Goal: Task Accomplishment & Management: Manage account settings

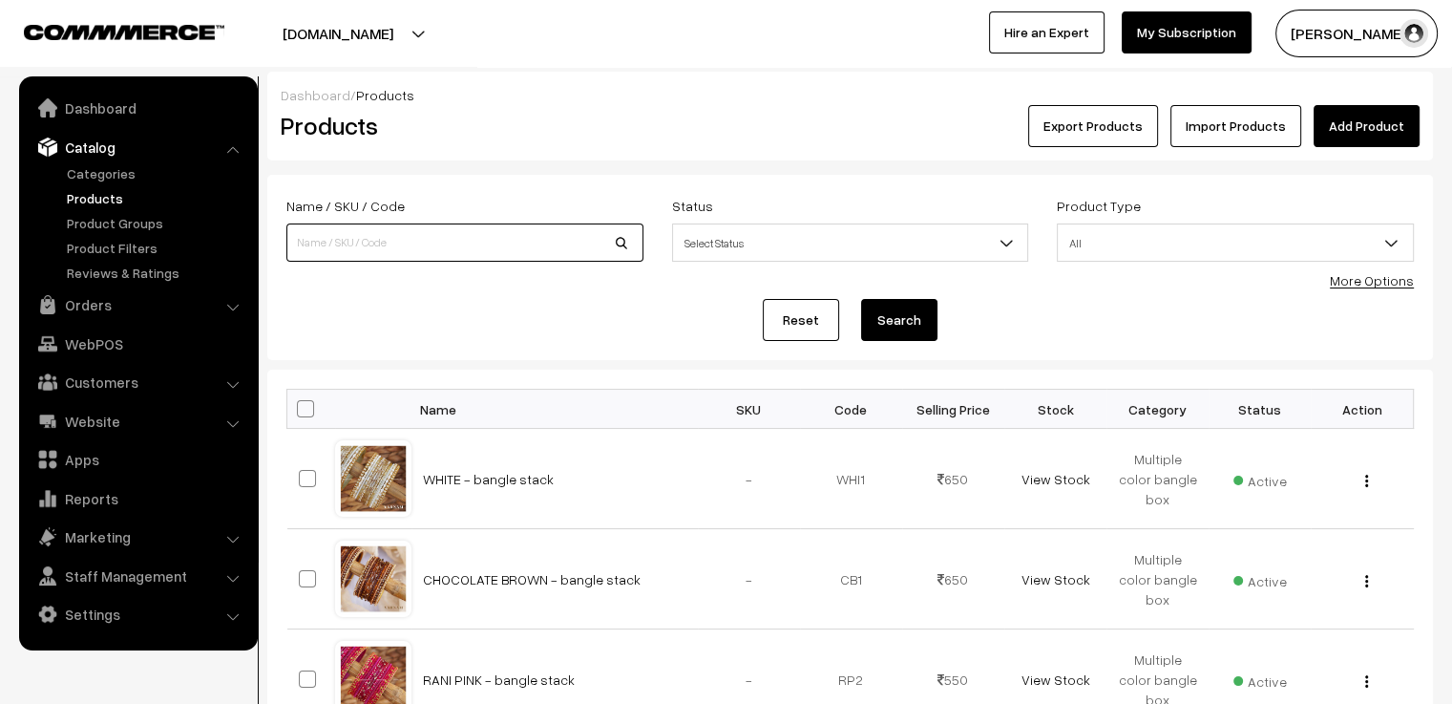
click at [437, 248] on input at bounding box center [464, 242] width 357 height 38
type input "ami"
click at [861, 299] on button "Search" at bounding box center [899, 320] width 76 height 42
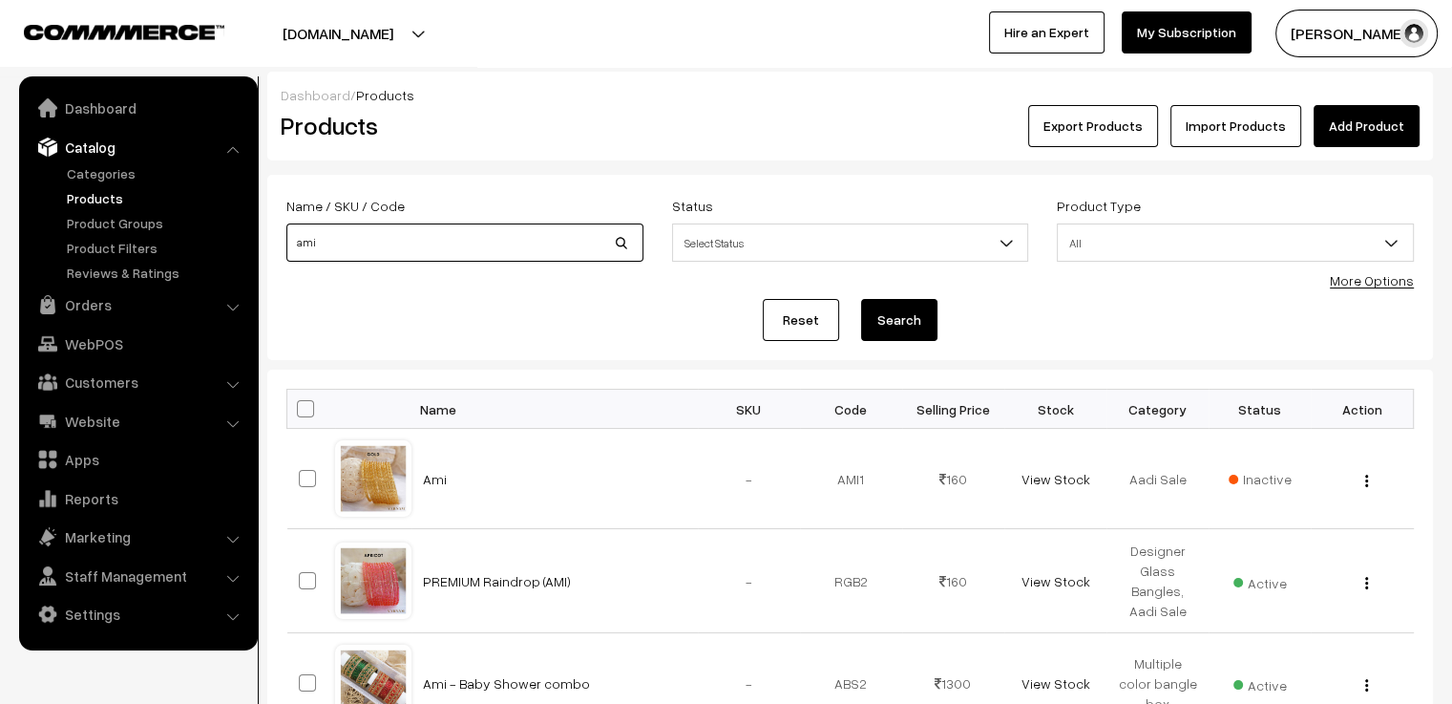
drag, startPoint x: 366, startPoint y: 244, endPoint x: 260, endPoint y: 244, distance: 106.0
type input "bangle box"
click at [861, 299] on button "Search" at bounding box center [899, 320] width 76 height 42
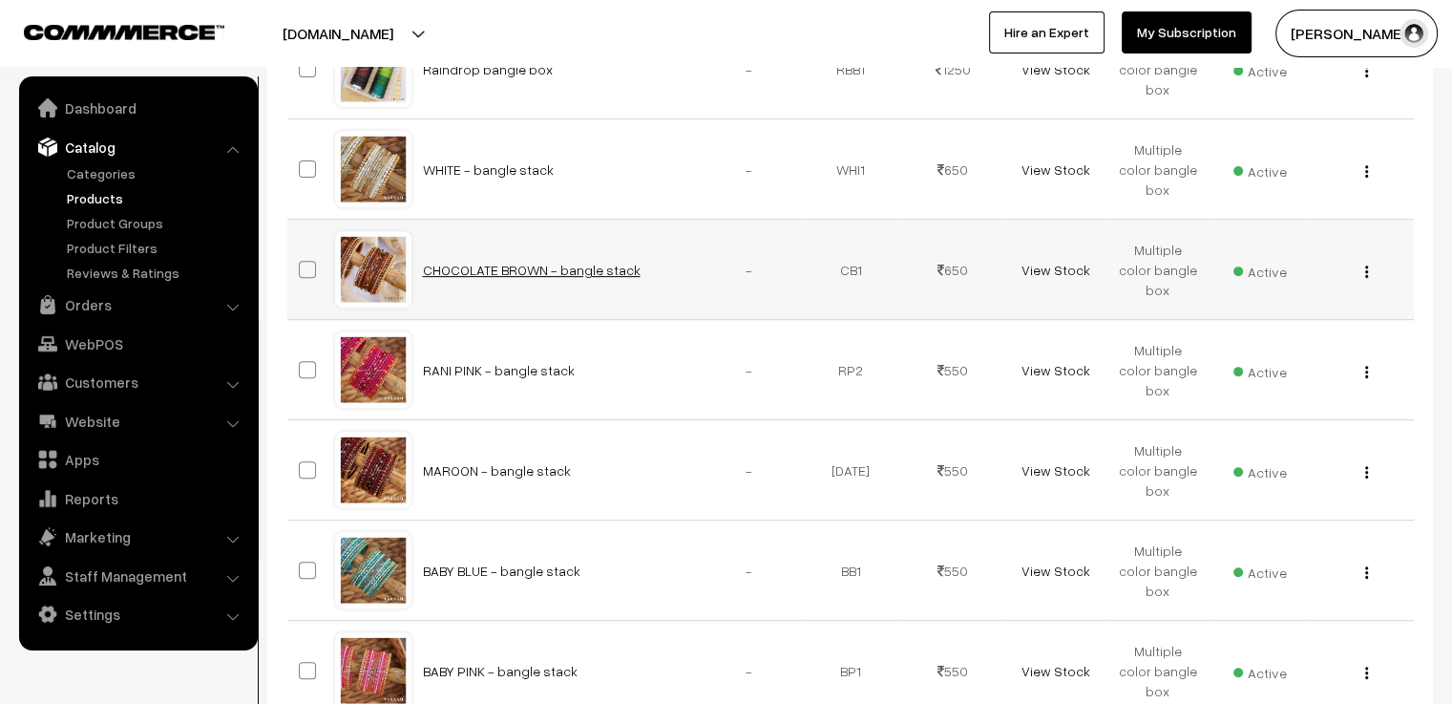
scroll to position [42, 0]
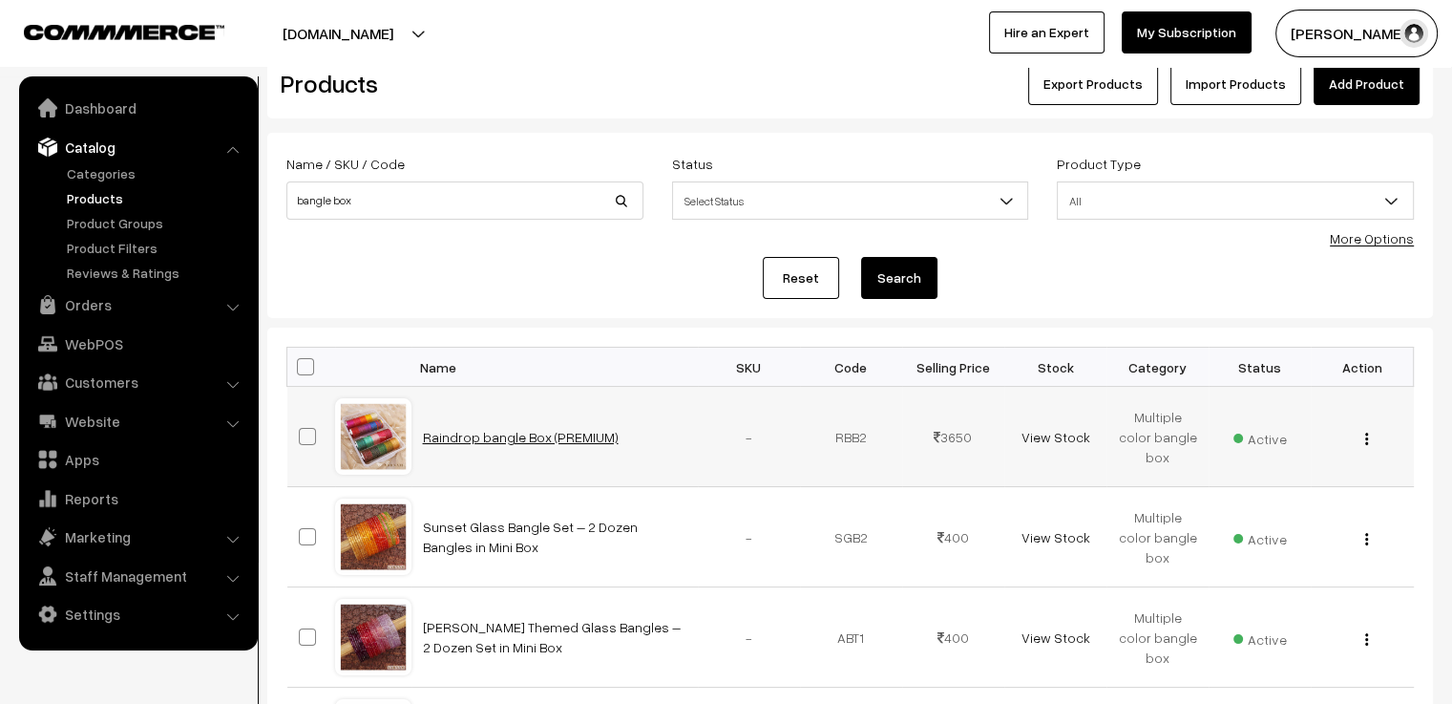
click at [488, 431] on link "Raindrop bangle Box (PREMIUM)" at bounding box center [521, 437] width 196 height 16
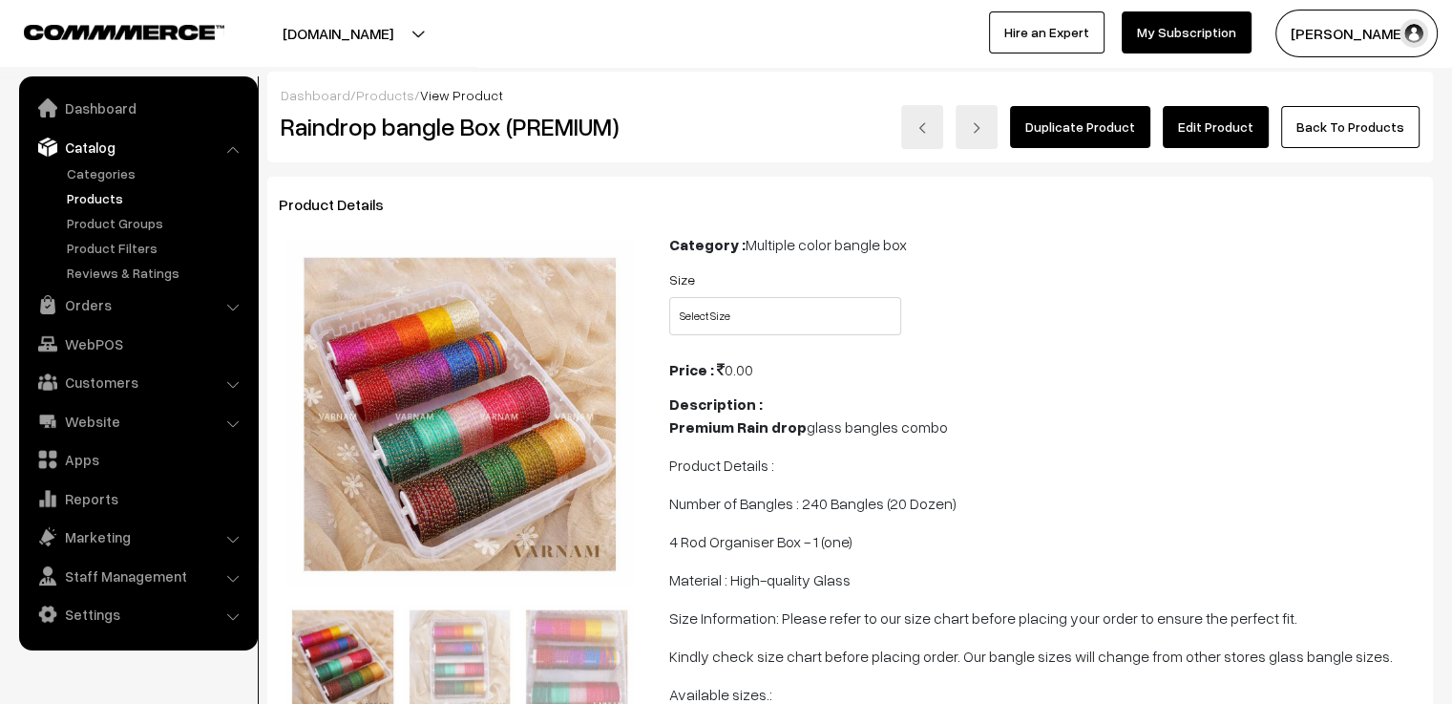
click at [1222, 126] on link "Edit Product" at bounding box center [1216, 127] width 106 height 42
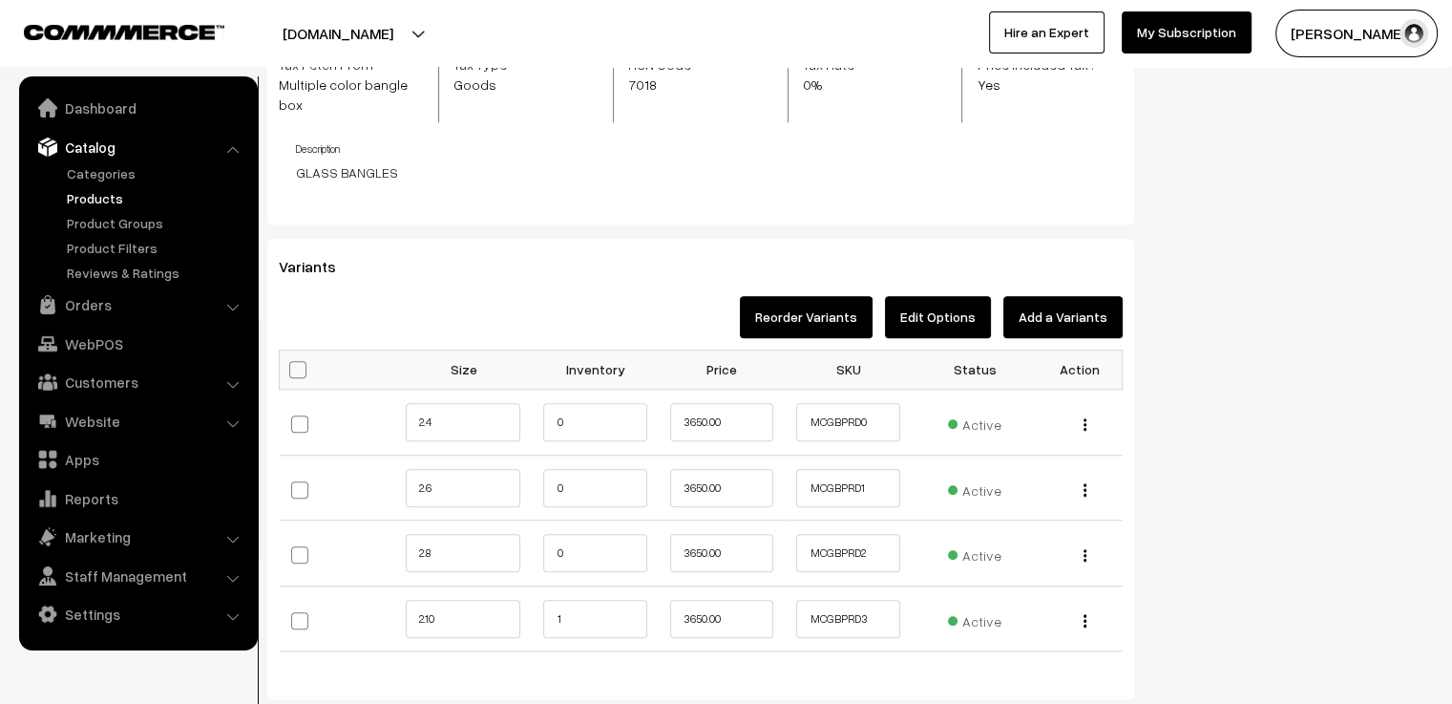
scroll to position [1623, 0]
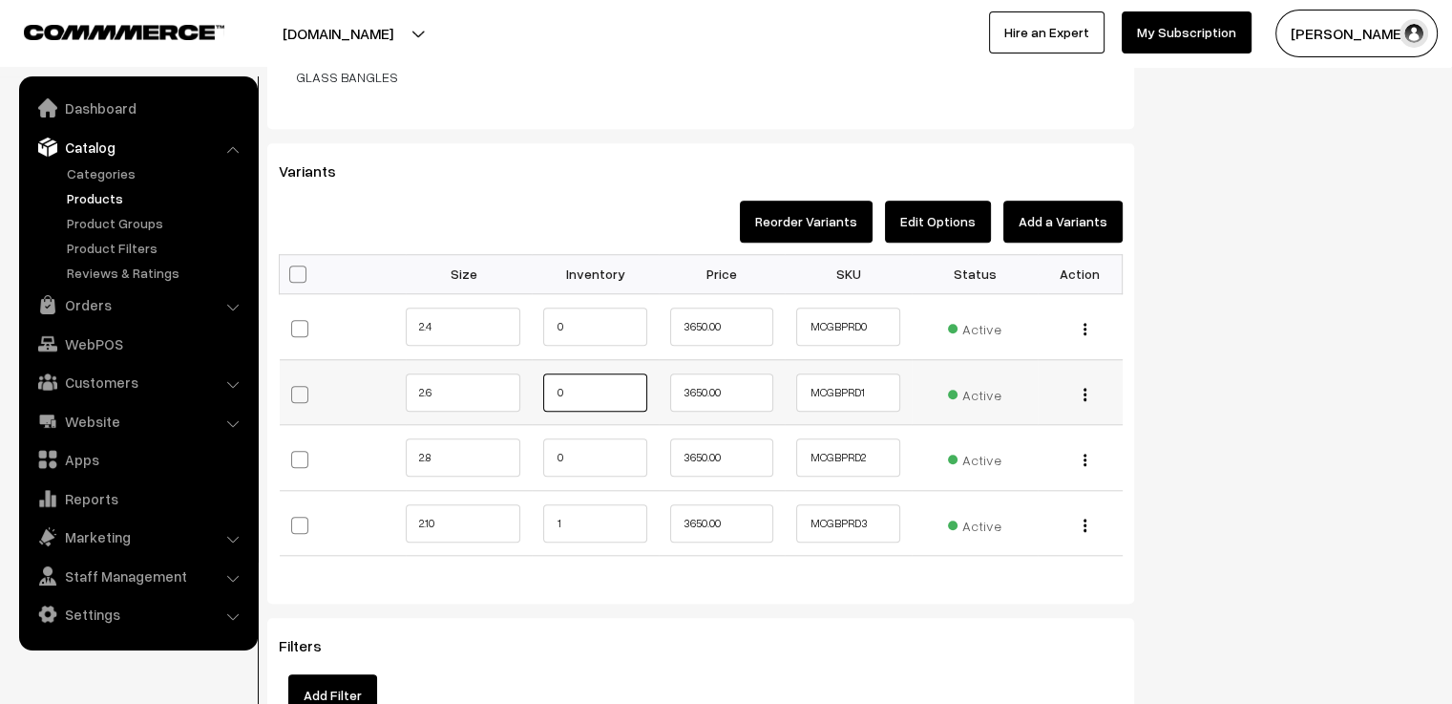
drag, startPoint x: 602, startPoint y: 384, endPoint x: 537, endPoint y: 369, distance: 67.4
click at [537, 369] on td "0" at bounding box center [595, 392] width 126 height 66
type input "1"
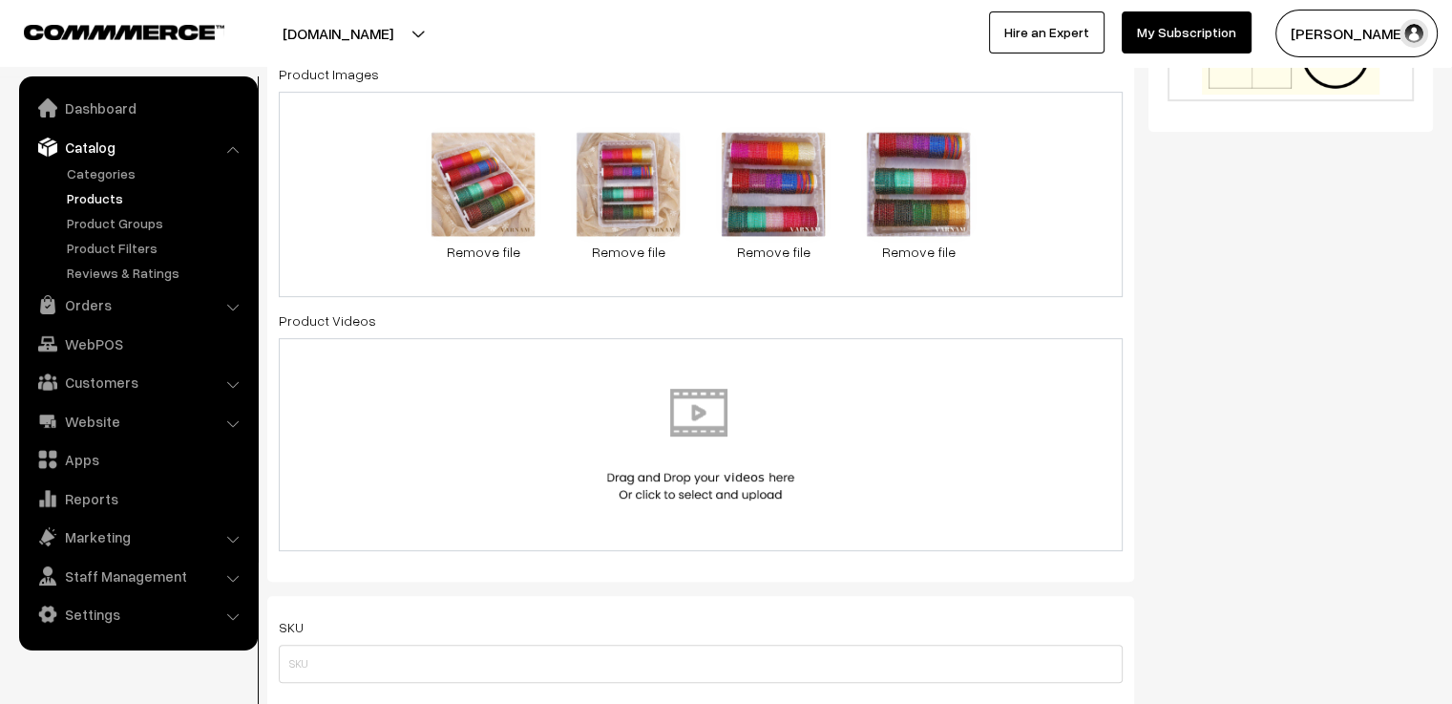
scroll to position [0, 0]
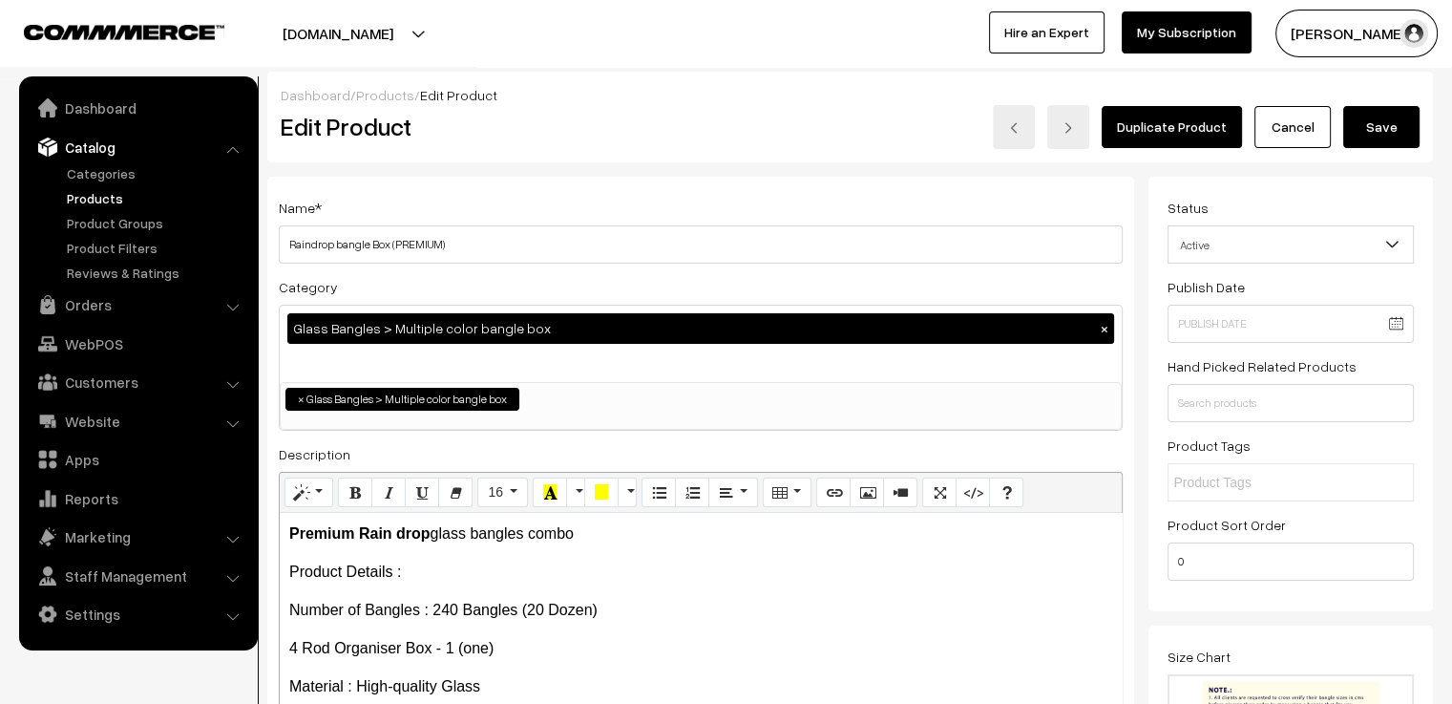
click at [1396, 121] on button "Save" at bounding box center [1381, 127] width 76 height 42
